Goal: Navigation & Orientation: Find specific page/section

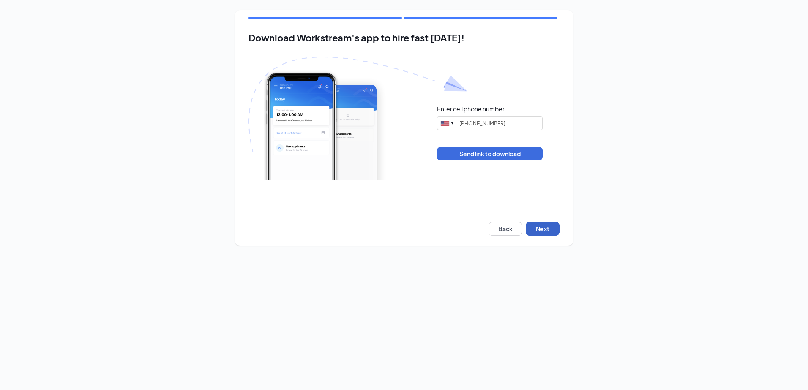
click at [533, 231] on button "Next" at bounding box center [543, 229] width 34 height 14
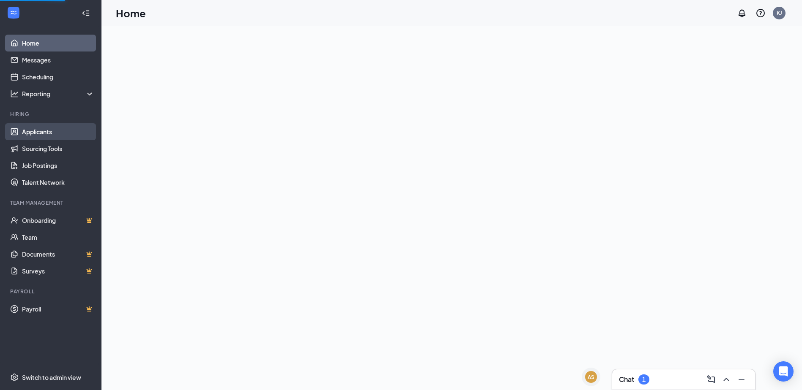
click at [68, 134] on link "Applicants" at bounding box center [58, 131] width 72 height 17
